Goal: Find specific page/section: Find specific page/section

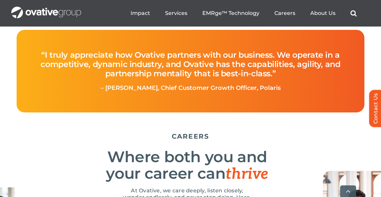
scroll to position [2015, 0]
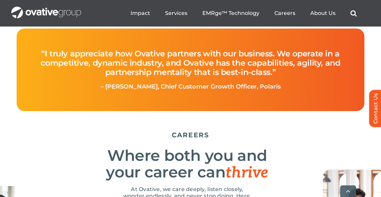
click at [143, 17] on ul "Impact Expert Insights Case Studies Awards & Press Services Media Measurement C…" at bounding box center [244, 13] width 226 height 21
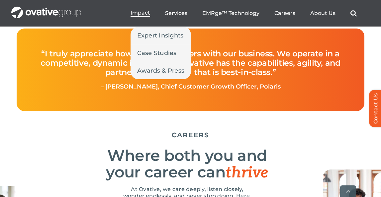
click at [146, 13] on span "Impact" at bounding box center [141, 13] width 20 height 7
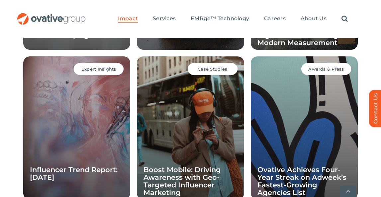
scroll to position [680, 0]
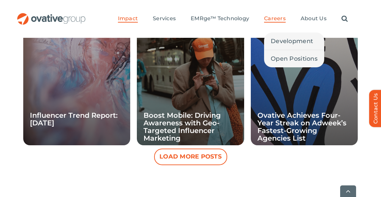
click at [275, 19] on span "Careers" at bounding box center [275, 18] width 22 height 7
click at [284, 58] on span "Open Positions" at bounding box center [294, 58] width 47 height 9
